Goal: Task Accomplishment & Management: Complete application form

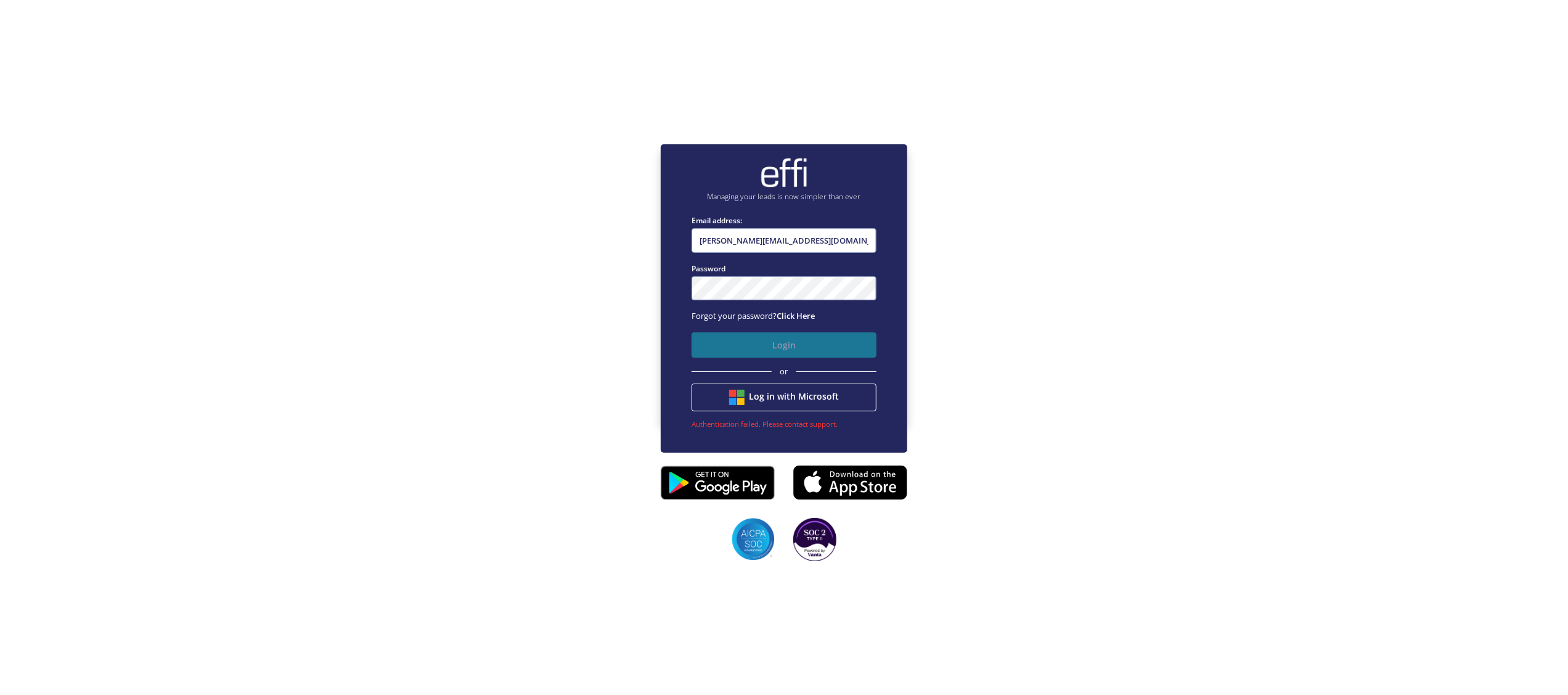
click at [793, 340] on button "Login" at bounding box center [784, 345] width 185 height 25
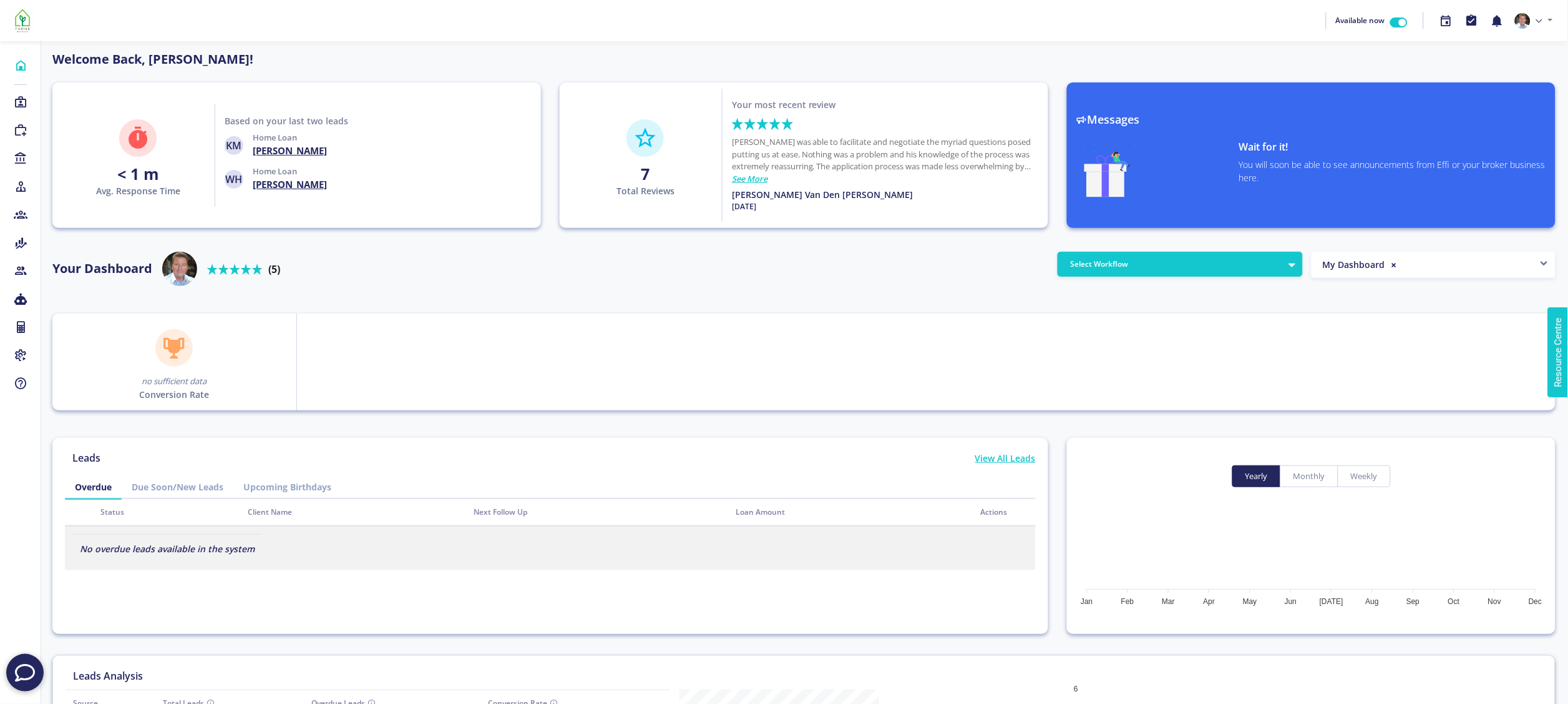
scroll to position [113, 199]
click at [20, 99] on icon at bounding box center [21, 102] width 14 height 13
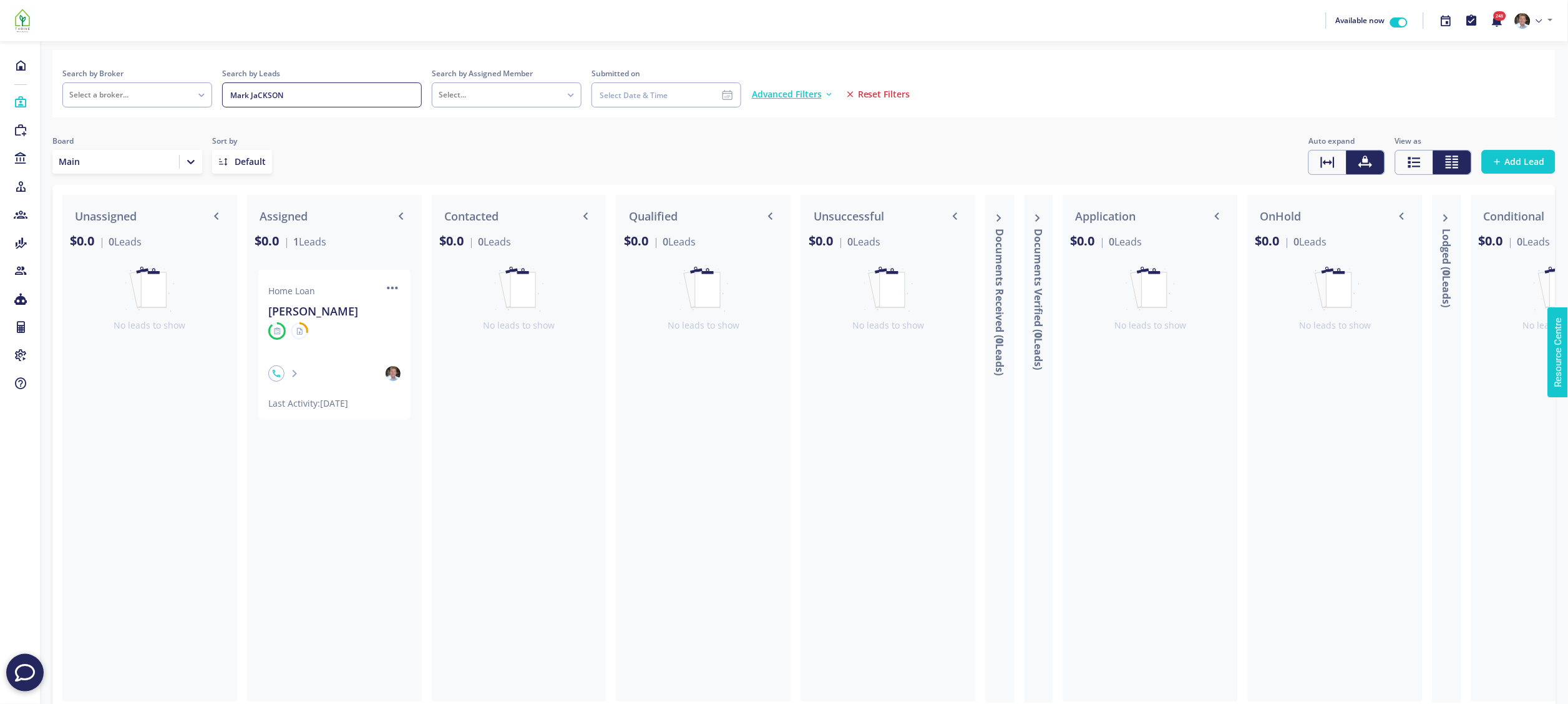
drag, startPoint x: 292, startPoint y: 96, endPoint x: 223, endPoint y: 97, distance: 69.0
click at [223, 97] on input at bounding box center [322, 95] width 199 height 25
click at [1539, 156] on span "Add Lead" at bounding box center [1525, 162] width 40 height 13
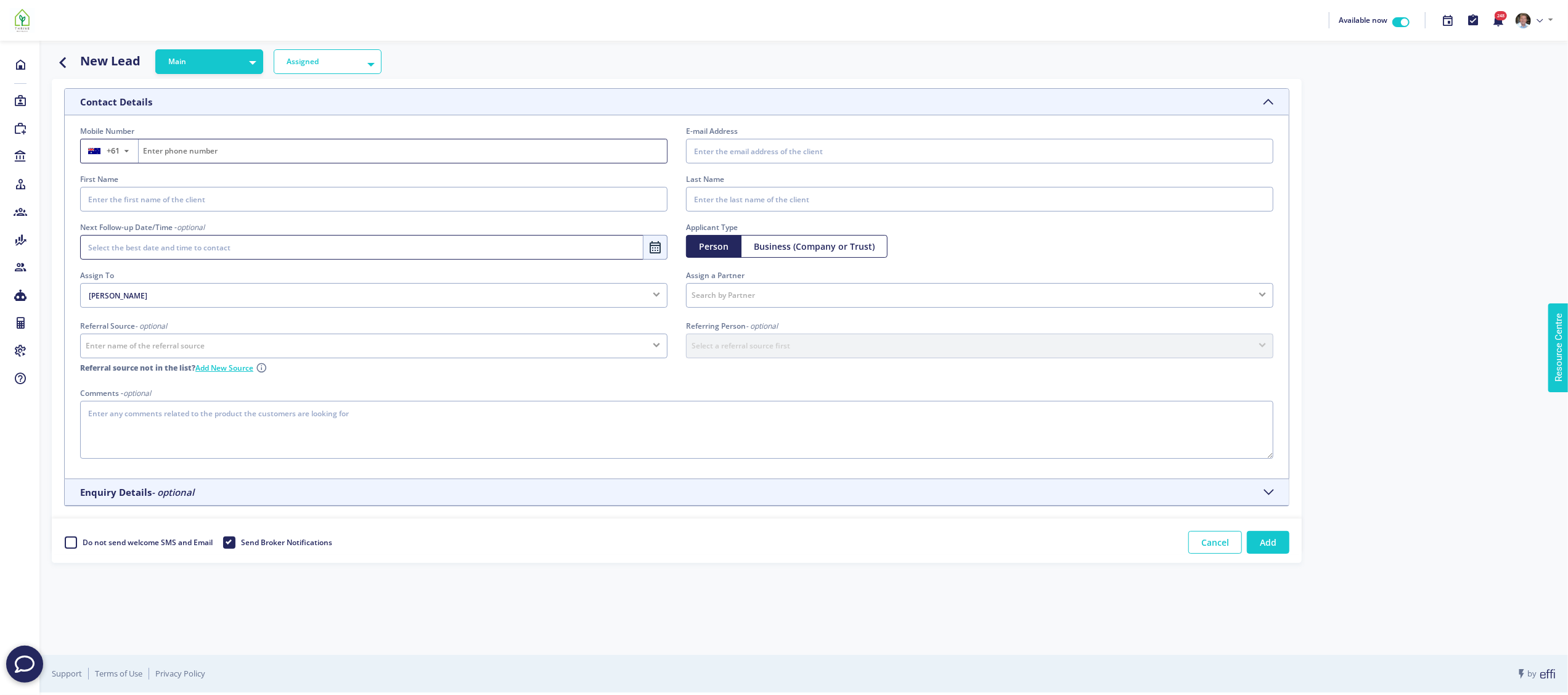
click at [227, 152] on input "Fill on behalf of the lead" at bounding box center [402, 151] width 529 height 24
type input "431330058"
click at [176, 199] on input "First Name" at bounding box center [373, 199] width 587 height 25
type input "[PERSON_NAME]"
click at [751, 201] on input "Last Name" at bounding box center [980, 199] width 587 height 25
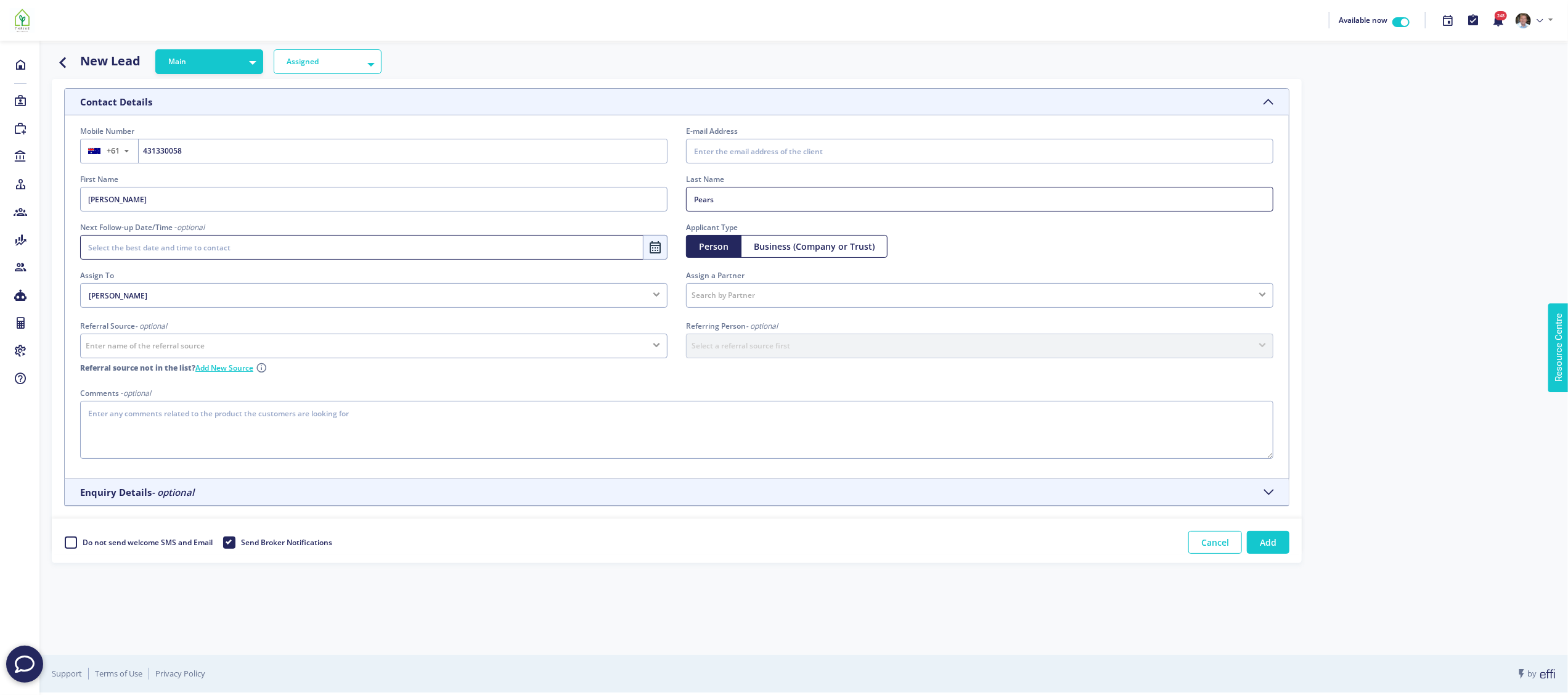
type input "Pearse"
click at [788, 150] on input "E-mail Address" at bounding box center [980, 150] width 587 height 25
type input "[PERSON_NAME][EMAIL_ADDRESS][PERSON_NAME][DOMAIN_NAME]"
type input "[PERSON_NAME]"
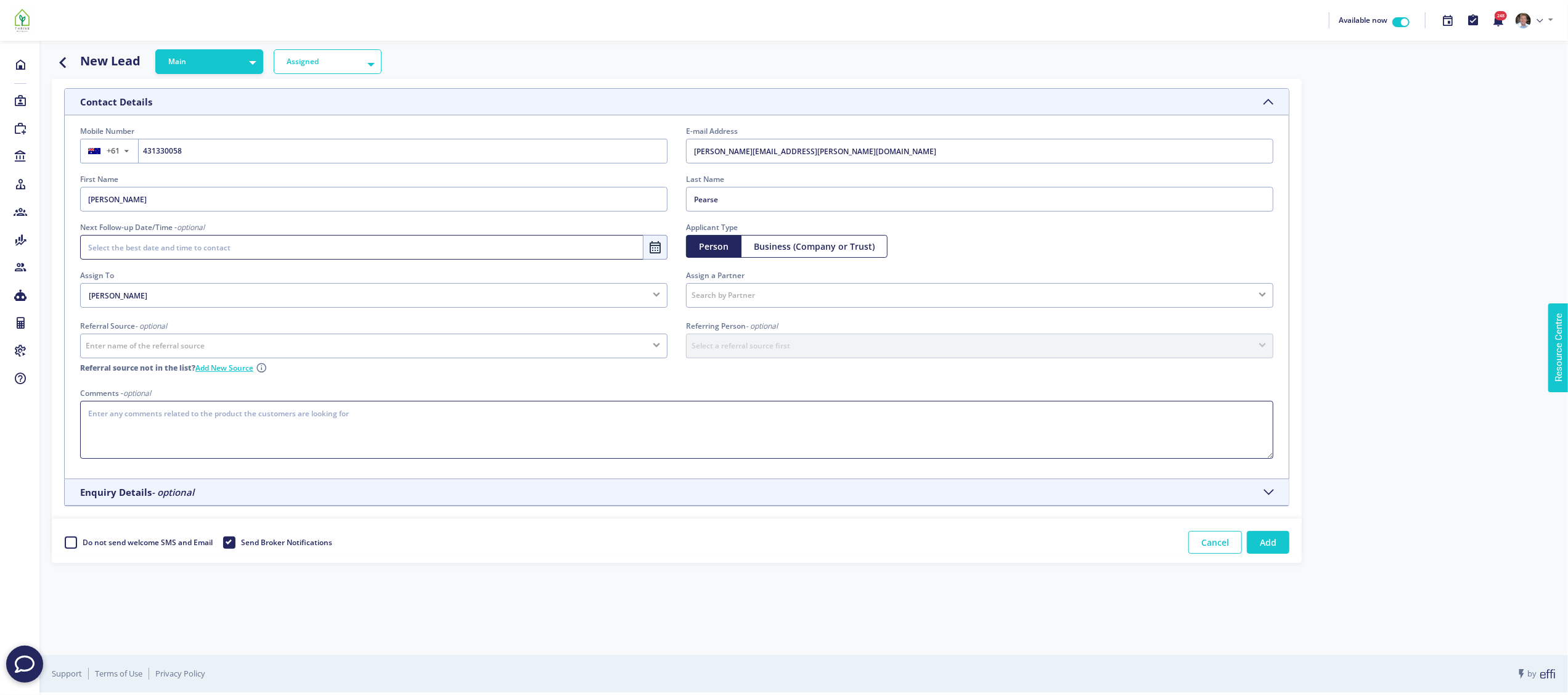
click at [216, 423] on div "Mobile Number +61 ▼ [GEOGRAPHIC_DATA] (‫[GEOGRAPHIC_DATA]‬‎) +93 [GEOGRAPHIC_DA…" at bounding box center [677, 296] width 1212 height 344
type textarea "[PERSON_NAME] First Home Buyer $400,000 deposit"
